Goal: Complete application form

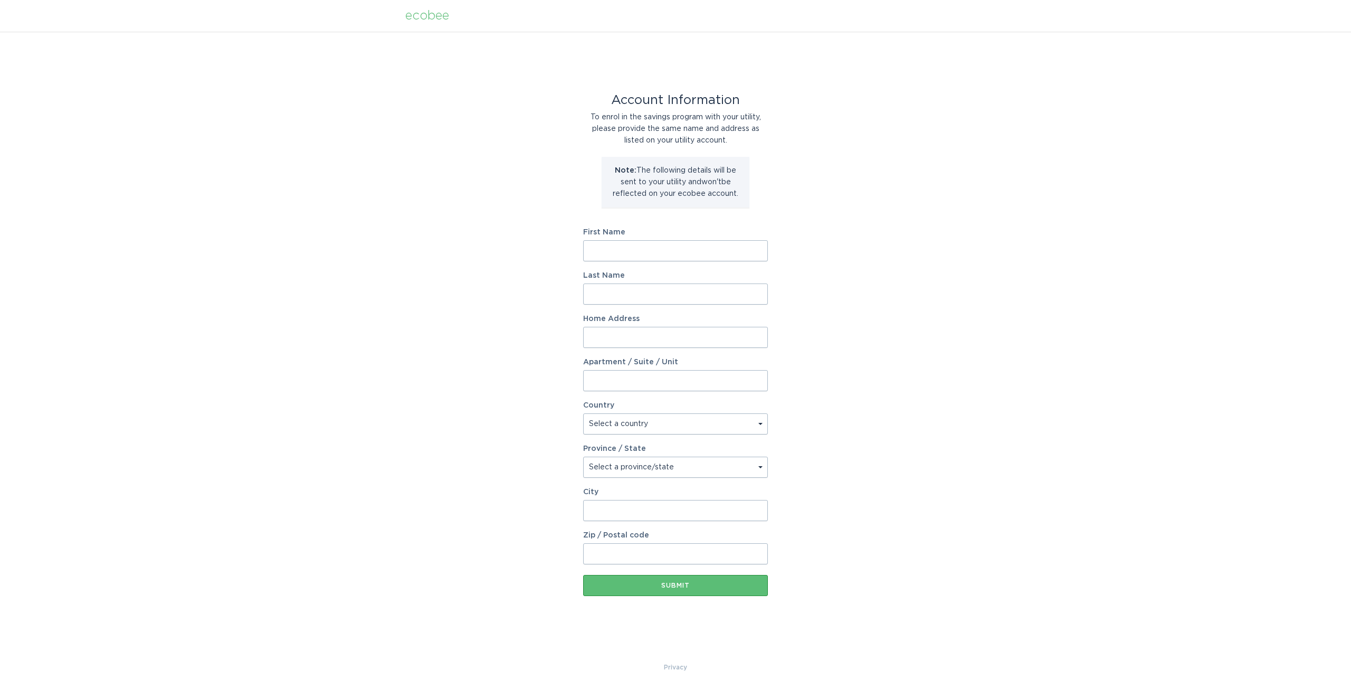
click at [613, 250] on input "First Name" at bounding box center [675, 250] width 185 height 21
type input "Juan"
type input "Serrallonga"
click at [623, 339] on input "Home Address" at bounding box center [675, 337] width 185 height 21
type input "6606 Neddy Ave"
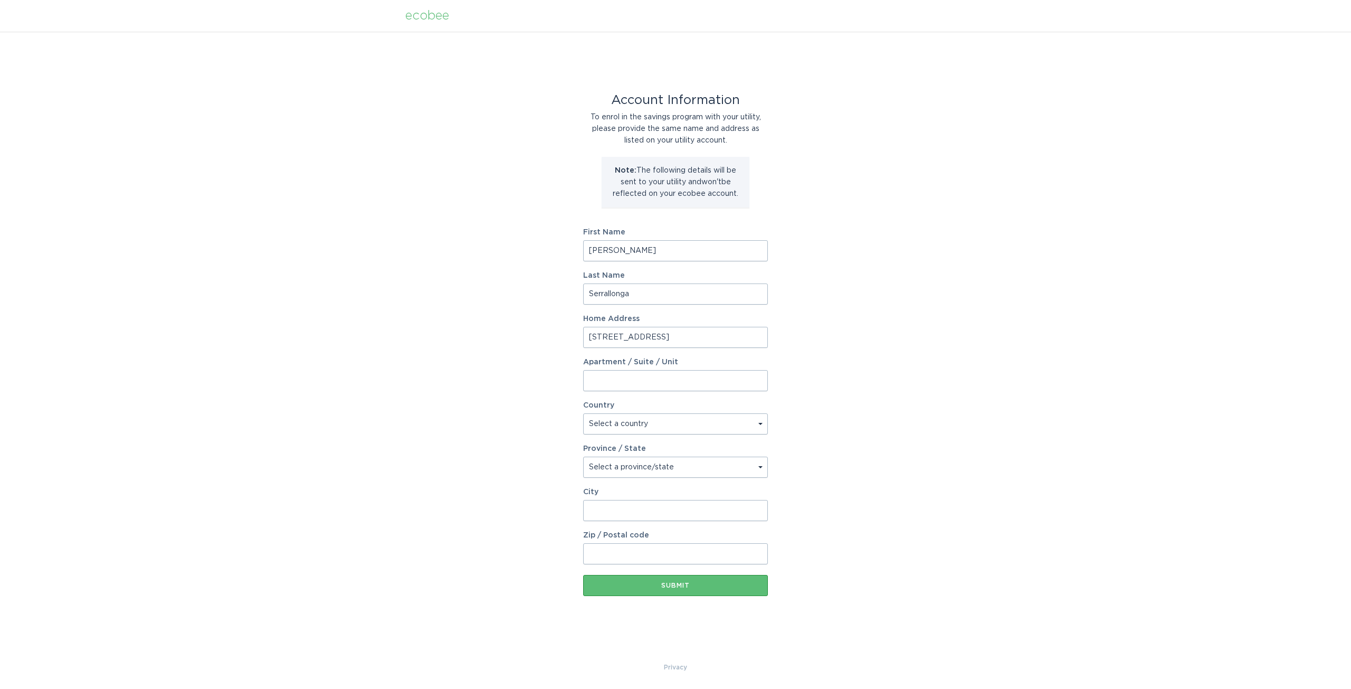
select select "US"
select select "CA"
type input "West Hills"
type input "91307"
click at [684, 585] on div "Submit" at bounding box center [675, 585] width 174 height 6
